Goal: Check status: Check status

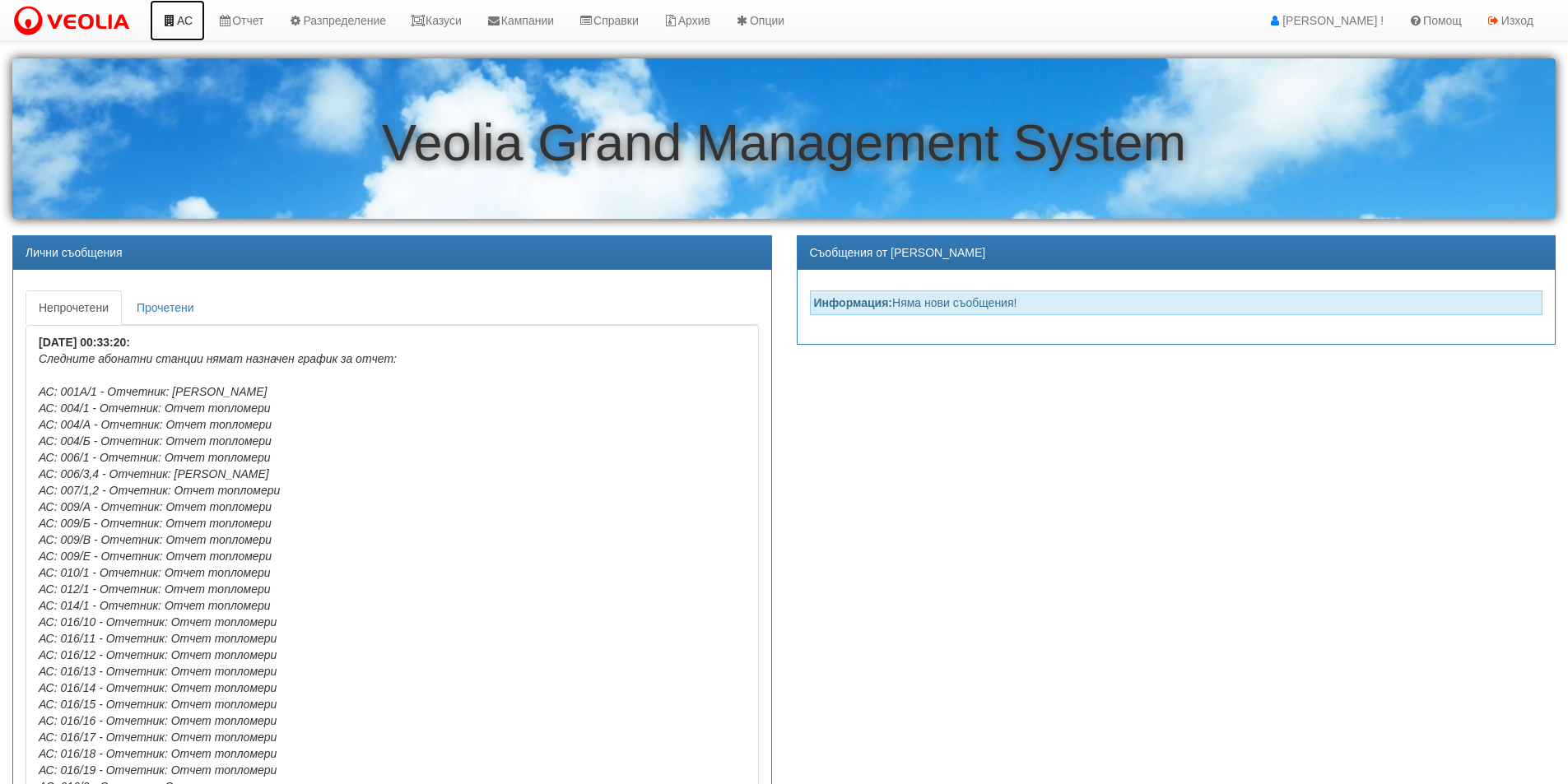
click at [187, 21] on link "АС" at bounding box center [177, 20] width 55 height 41
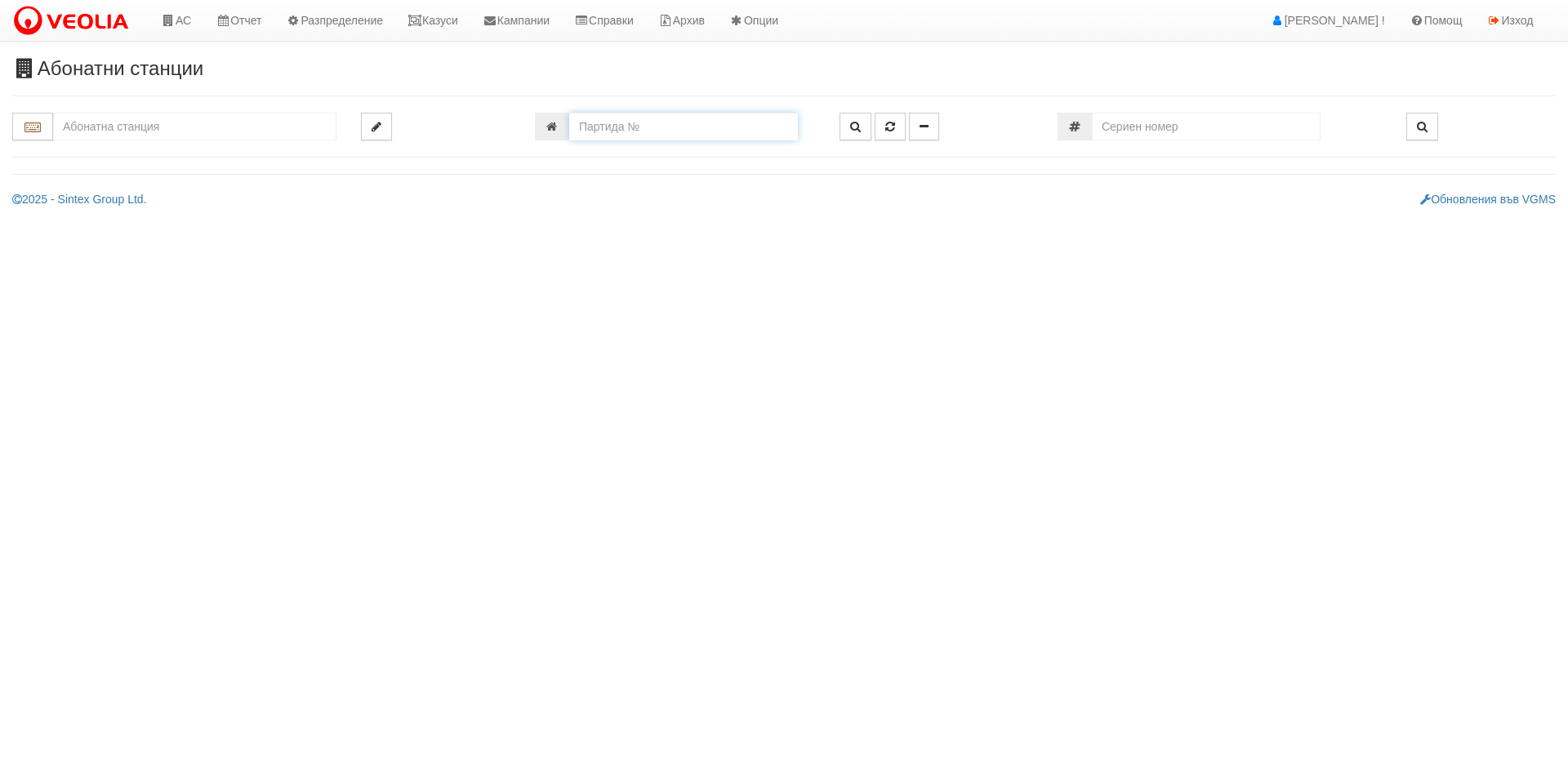
click at [623, 121] on input "number" at bounding box center [684, 126] width 228 height 28
type input "18000"
type input "187/1Б - "ВЕОЛИЯ ЕНЕРДЖИ ВАРНА " ЕАД"
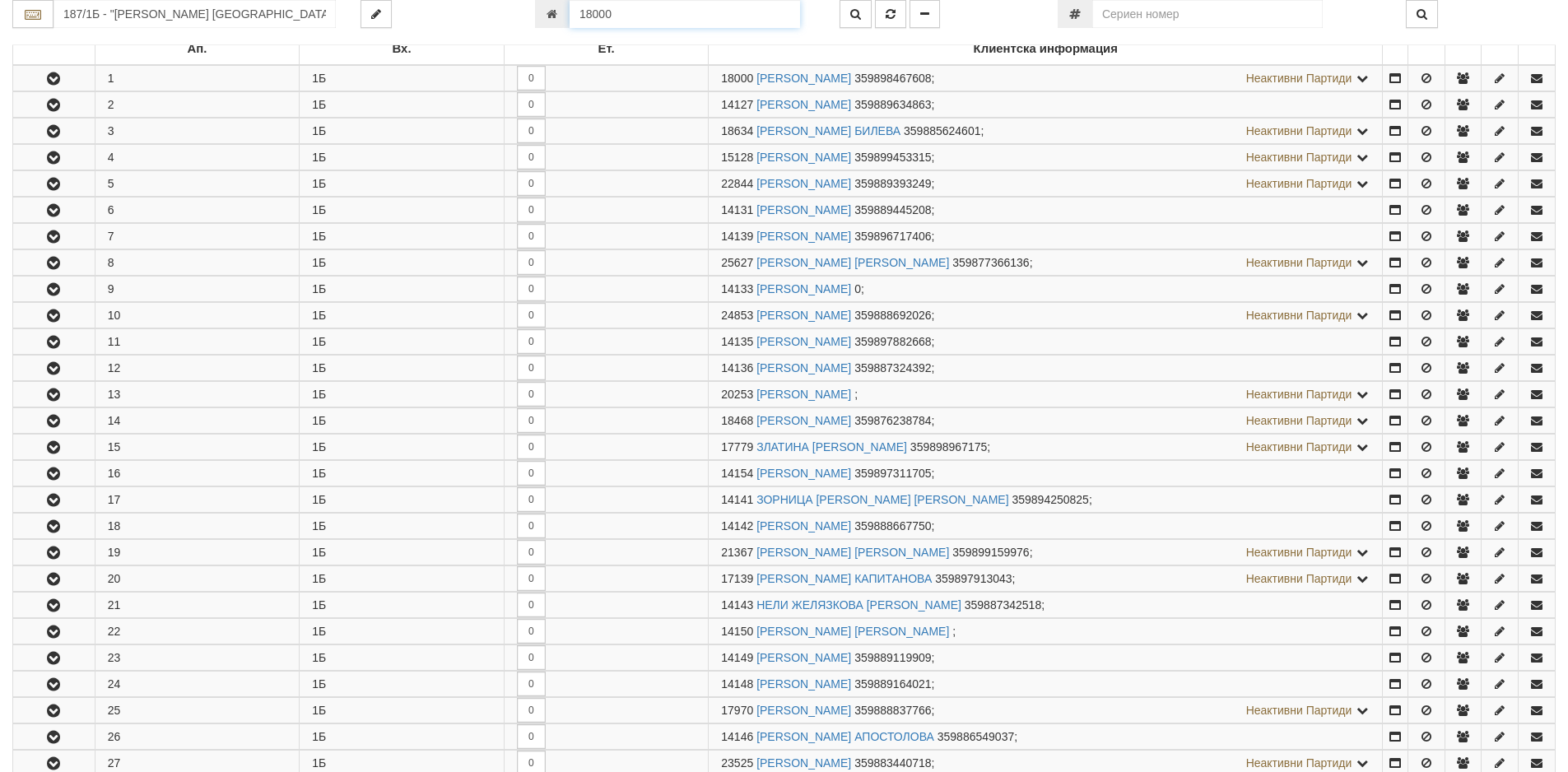
scroll to position [325, 0]
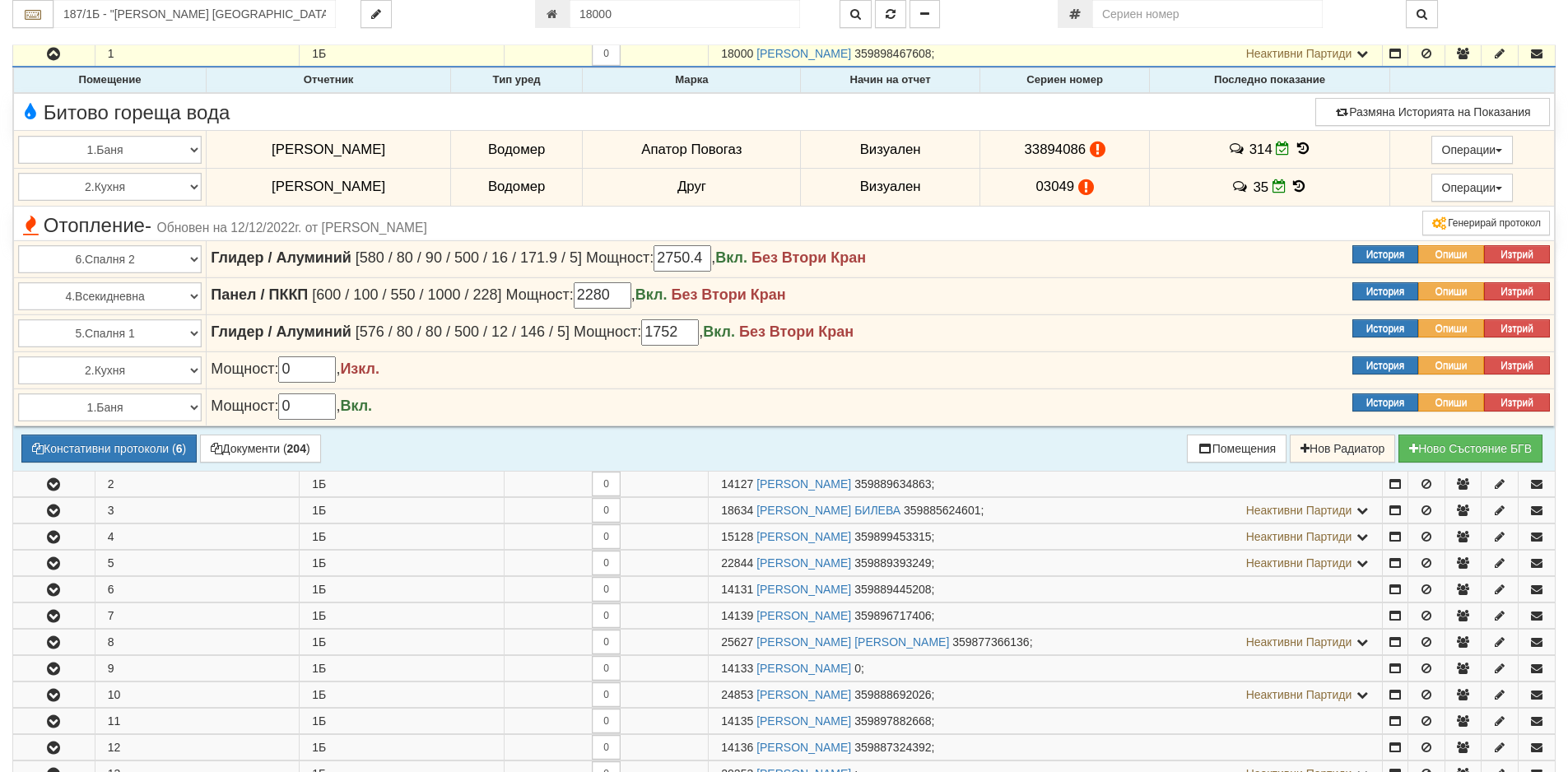
click at [1297, 145] on icon at bounding box center [1303, 148] width 18 height 14
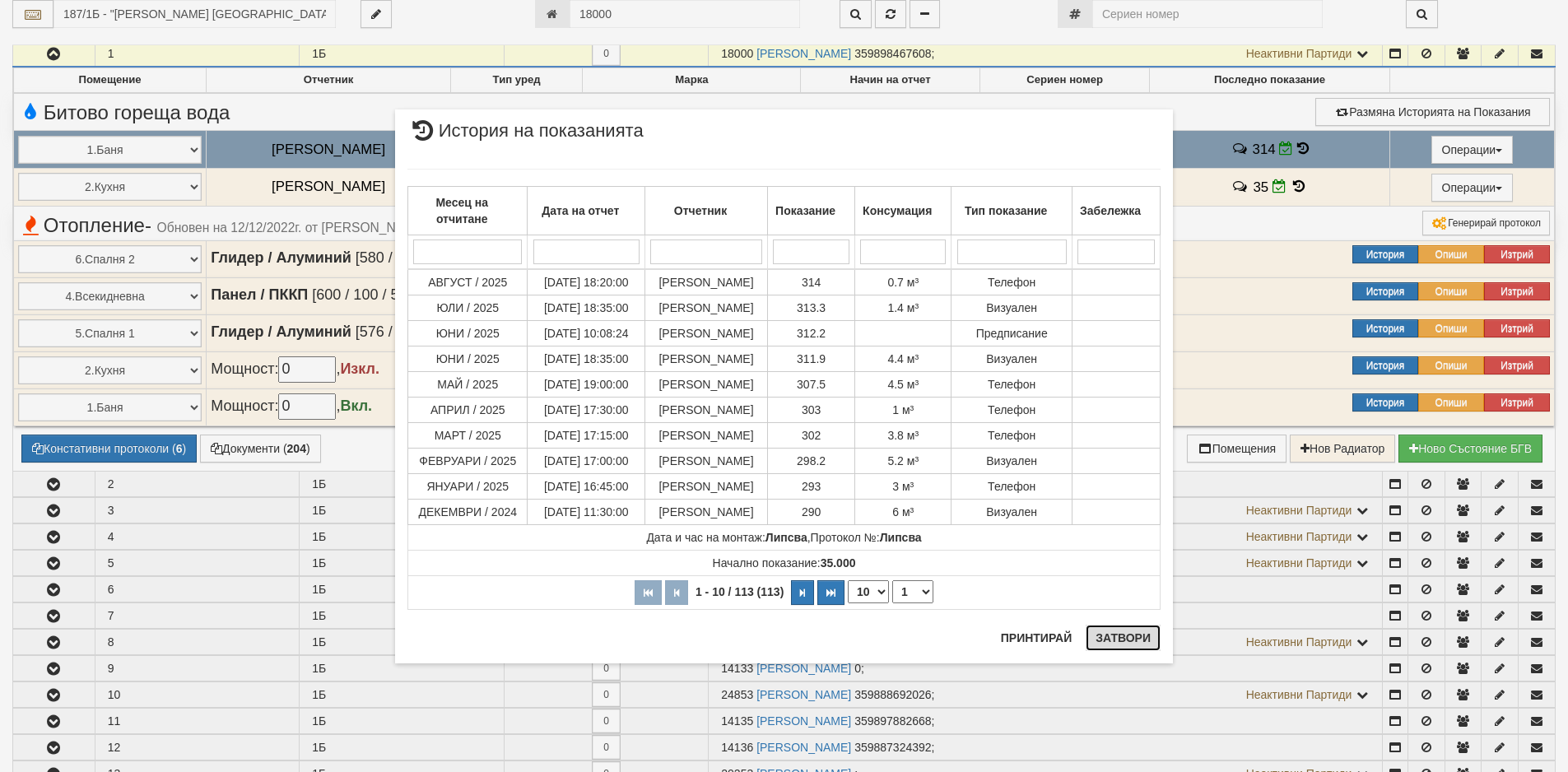
click at [1133, 643] on button "Затвори" at bounding box center [1123, 637] width 75 height 26
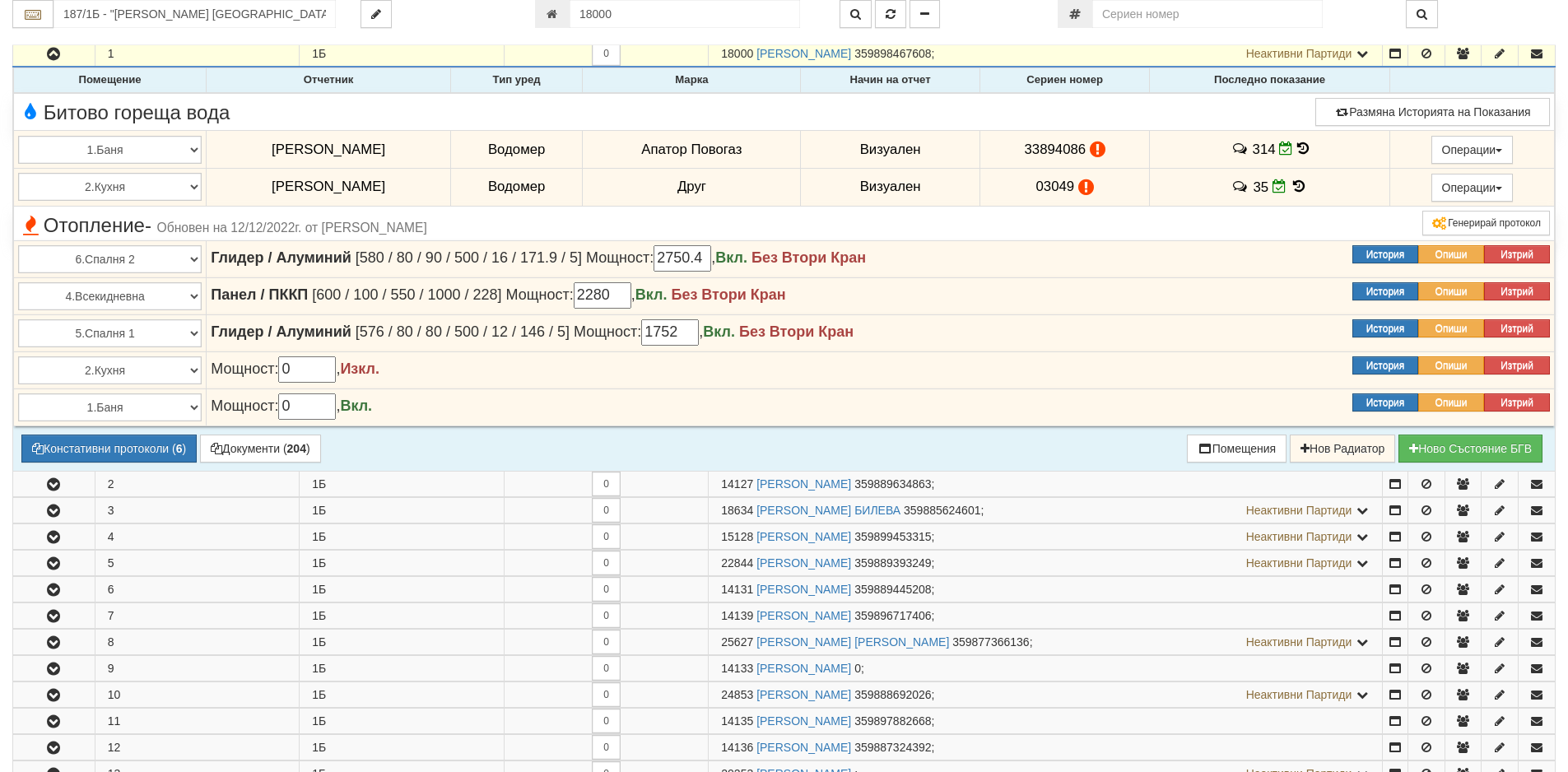
click at [1301, 148] on icon at bounding box center [1303, 148] width 12 height 14
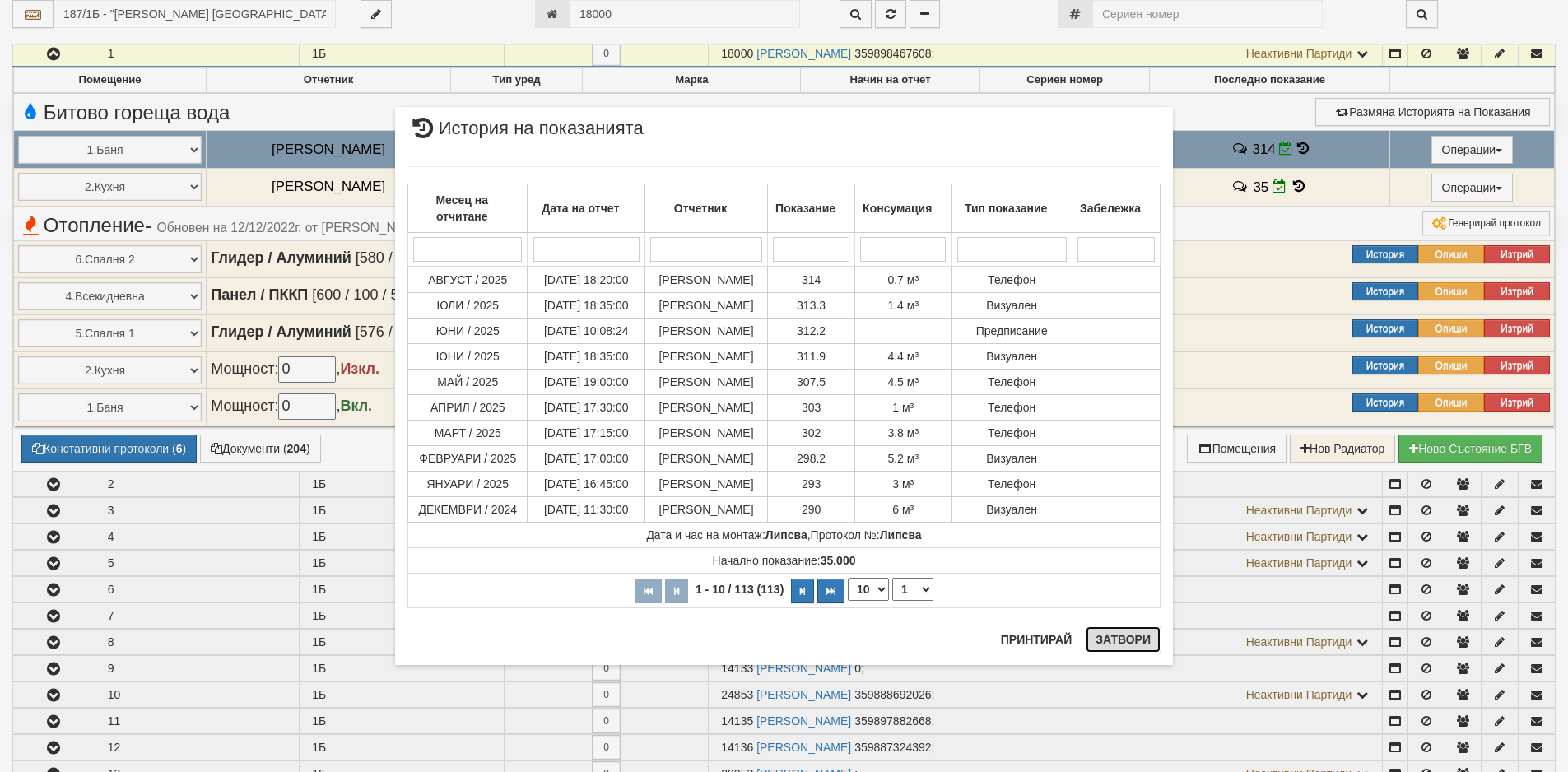
click at [1132, 643] on button "Затвори" at bounding box center [1123, 638] width 75 height 26
